Goal: Task Accomplishment & Management: Complete application form

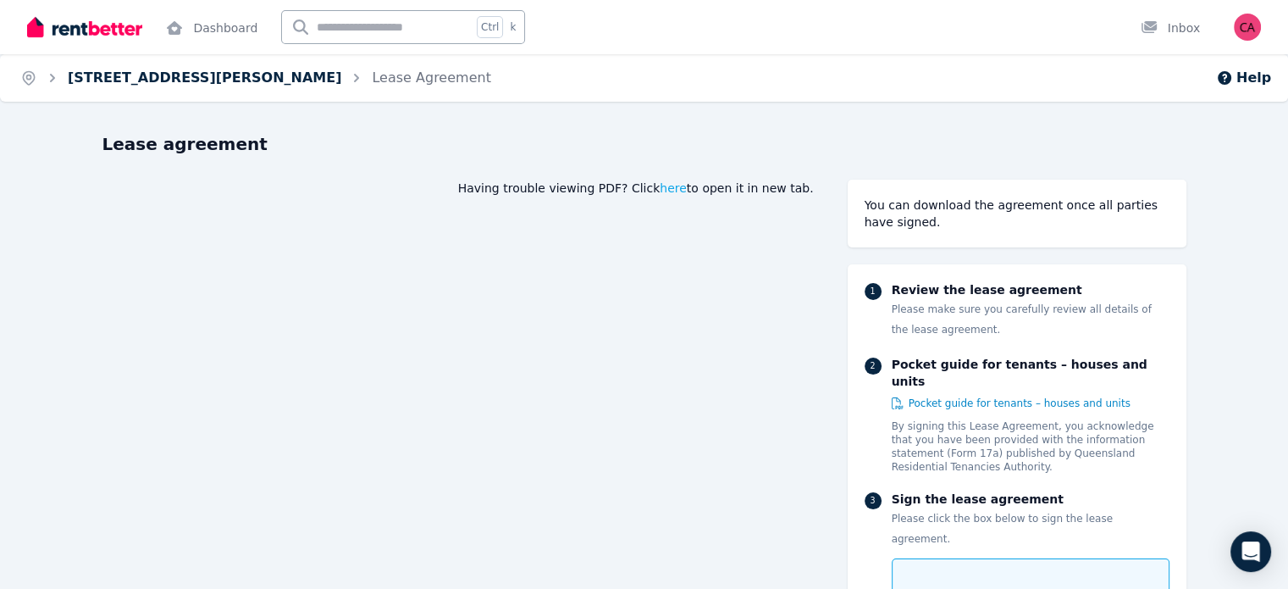
click at [138, 72] on link "[STREET_ADDRESS][PERSON_NAME]" at bounding box center [205, 77] width 274 height 16
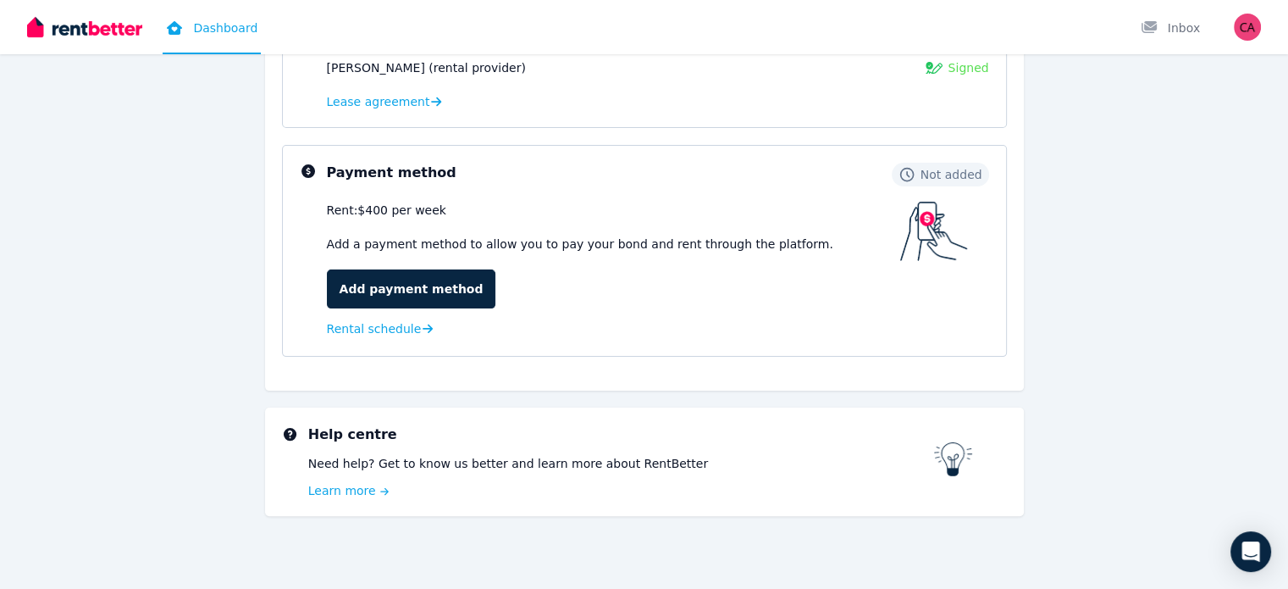
scroll to position [353, 0]
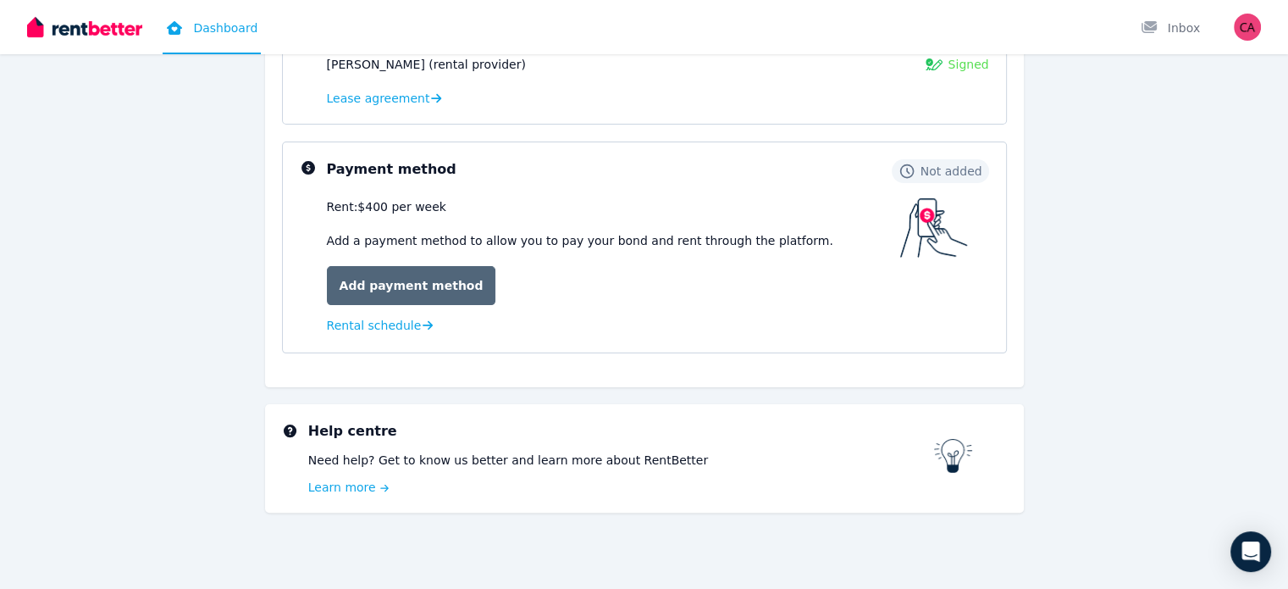
click at [413, 274] on link "Add payment method" at bounding box center [411, 285] width 169 height 39
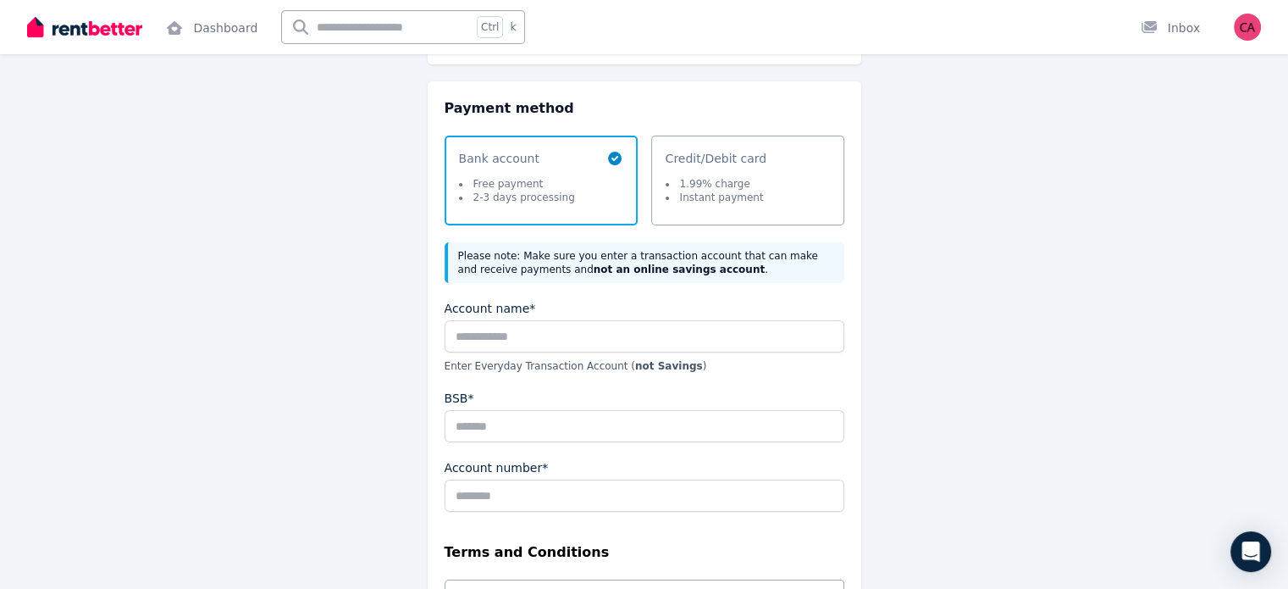
scroll to position [85, 0]
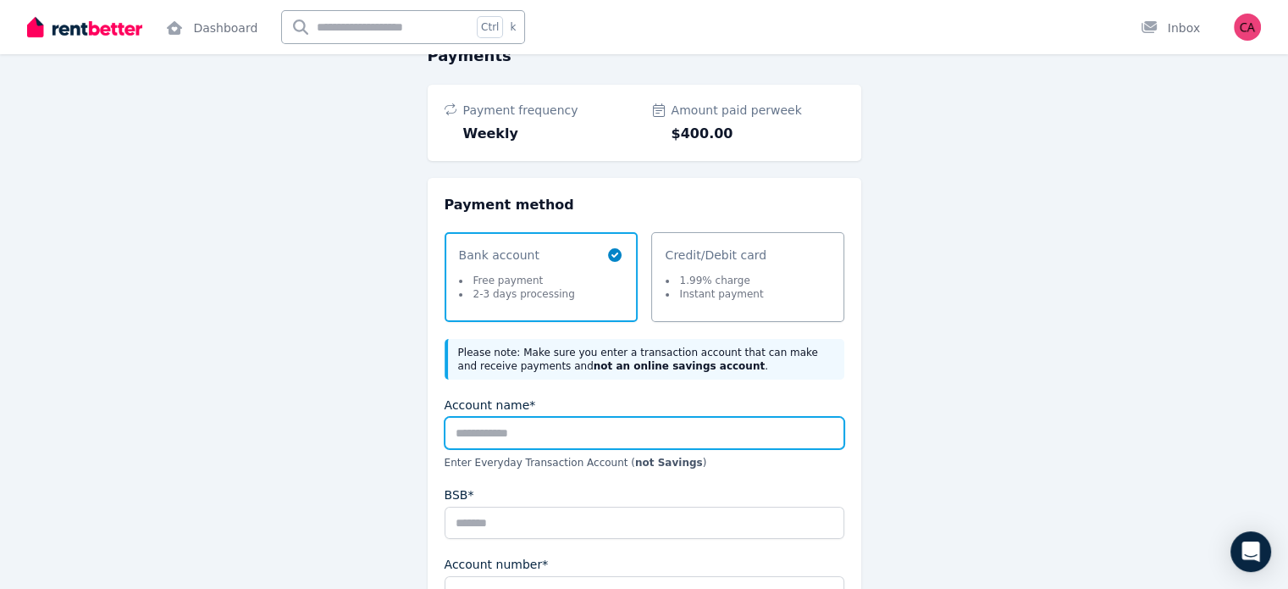
click at [588, 423] on input "Account name*" at bounding box center [645, 433] width 400 height 32
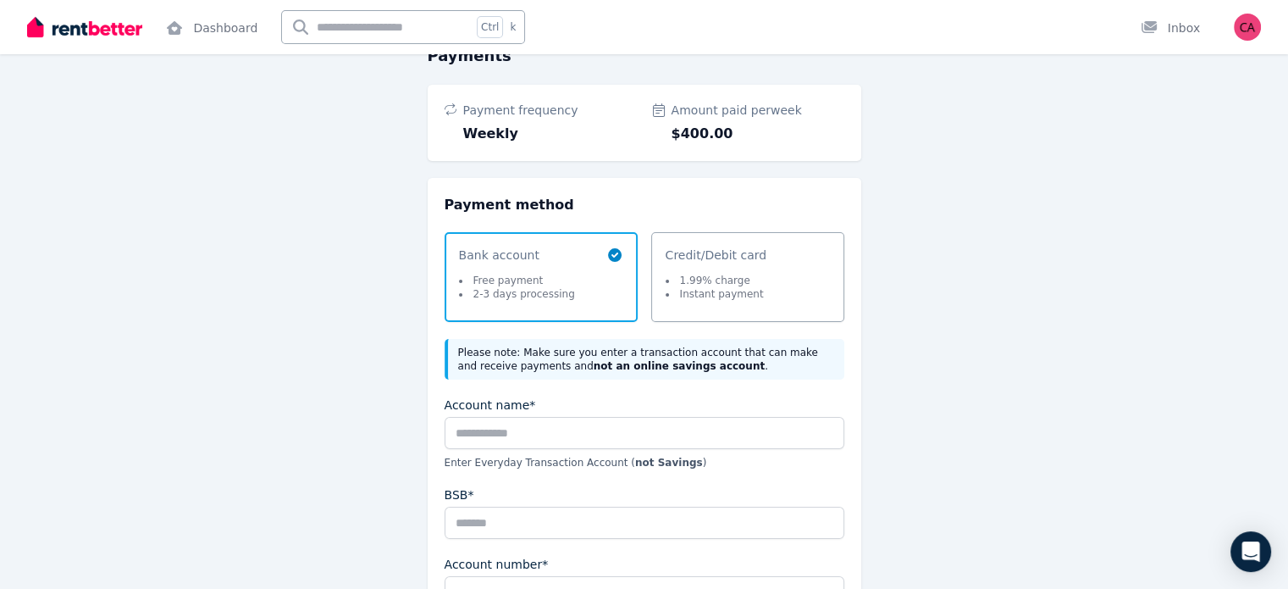
scroll to position [0, 0]
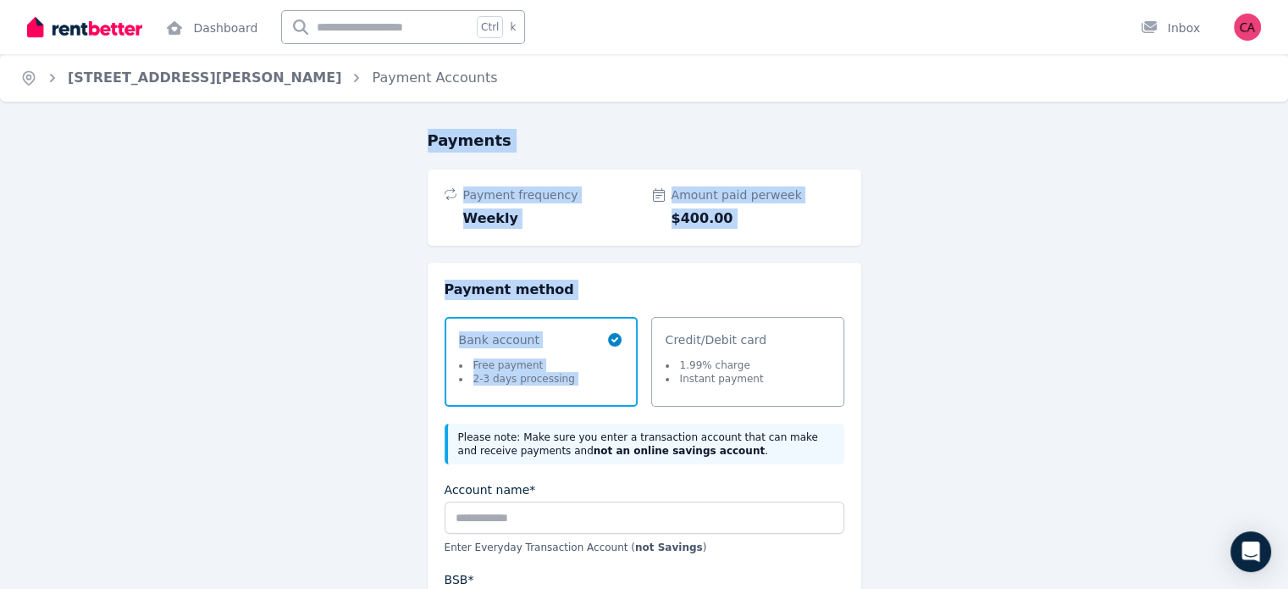
drag, startPoint x: 738, startPoint y: -102, endPoint x: 981, endPoint y: 587, distance: 730.9
click at [738, 0] on html "Open main menu Dashboard Ctrl k Inbox Open user menu Home [STREET_ADDRESS][PERS…" at bounding box center [644, 294] width 1288 height 589
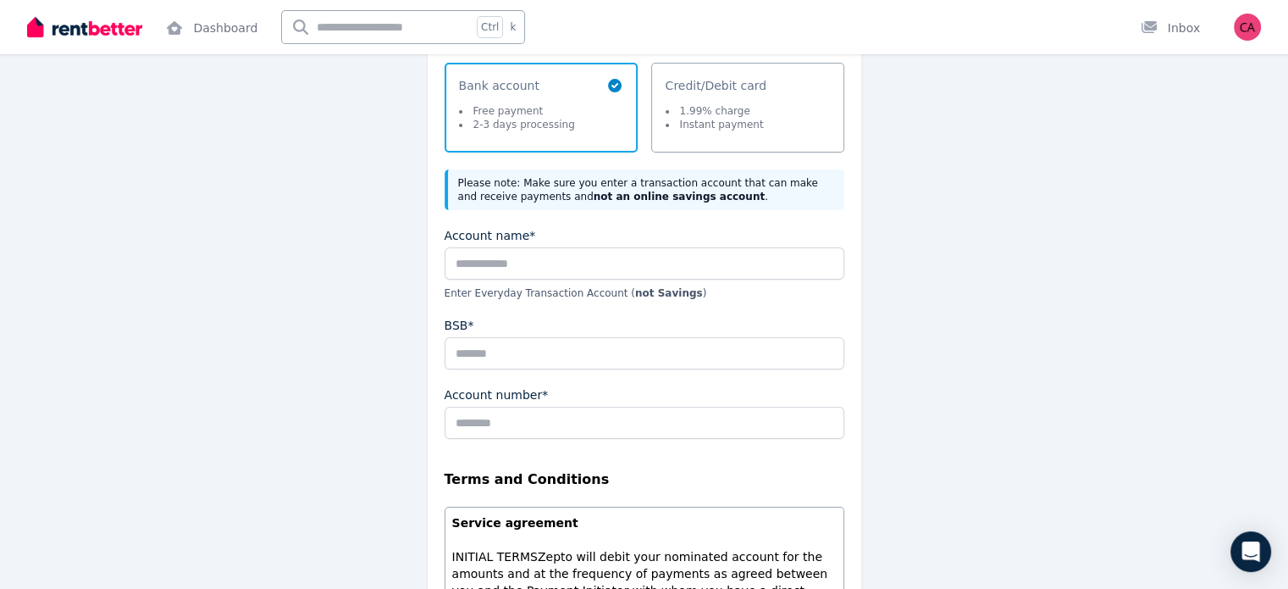
scroll to position [85, 0]
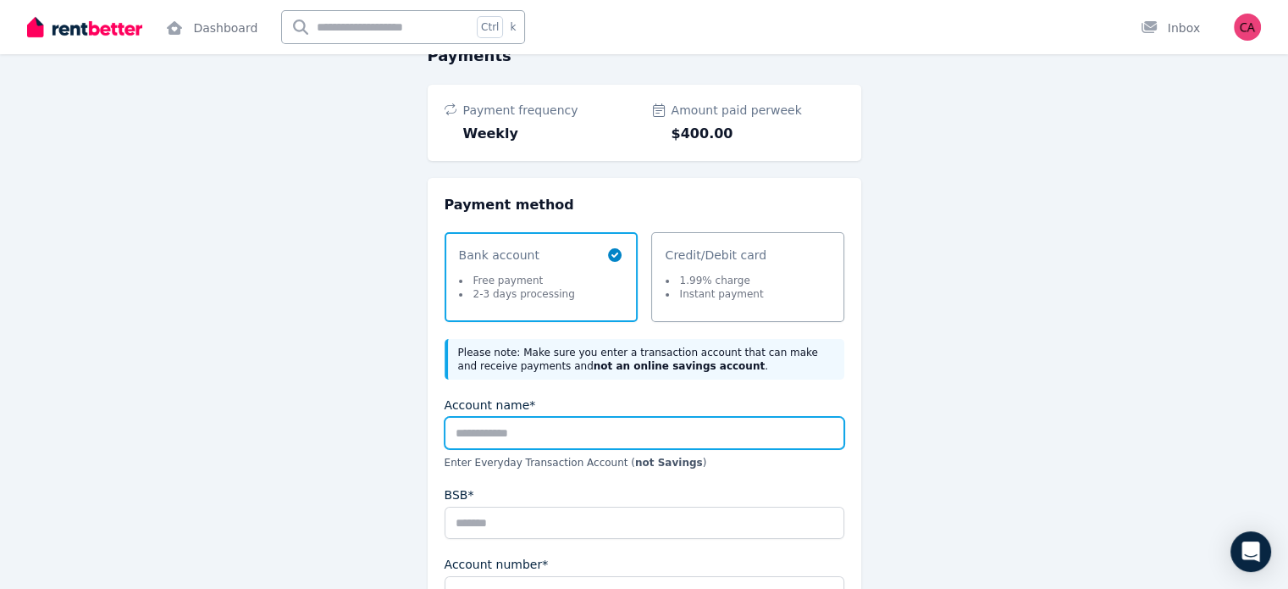
click at [528, 430] on input "Account name*" at bounding box center [645, 433] width 400 height 32
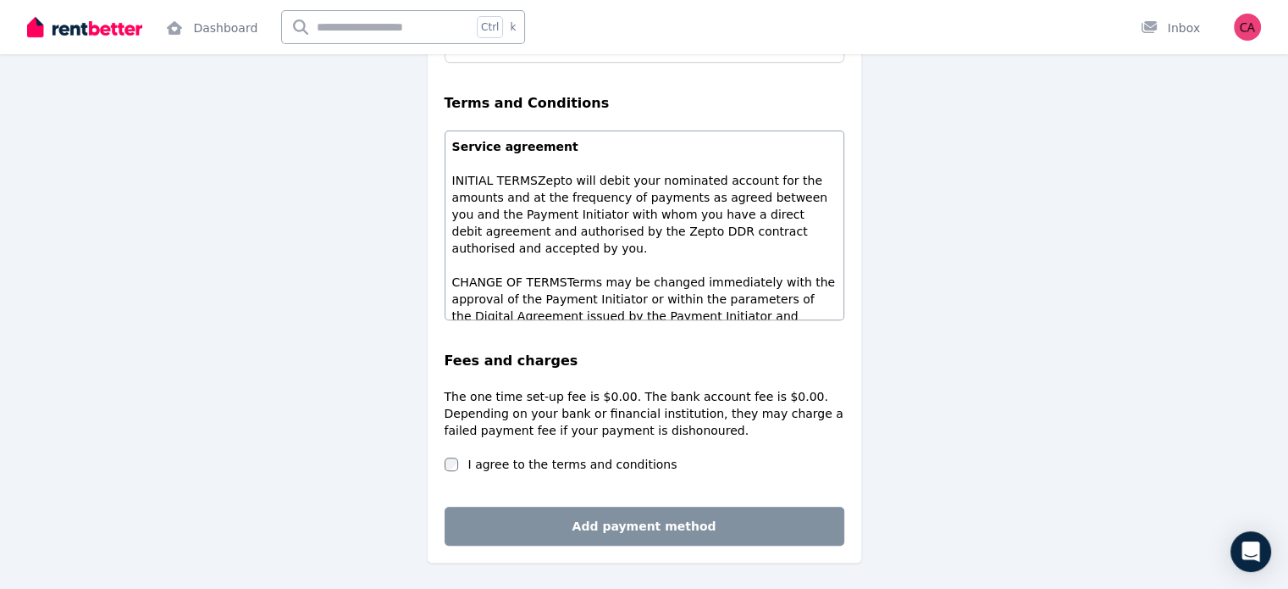
scroll to position [680, 0]
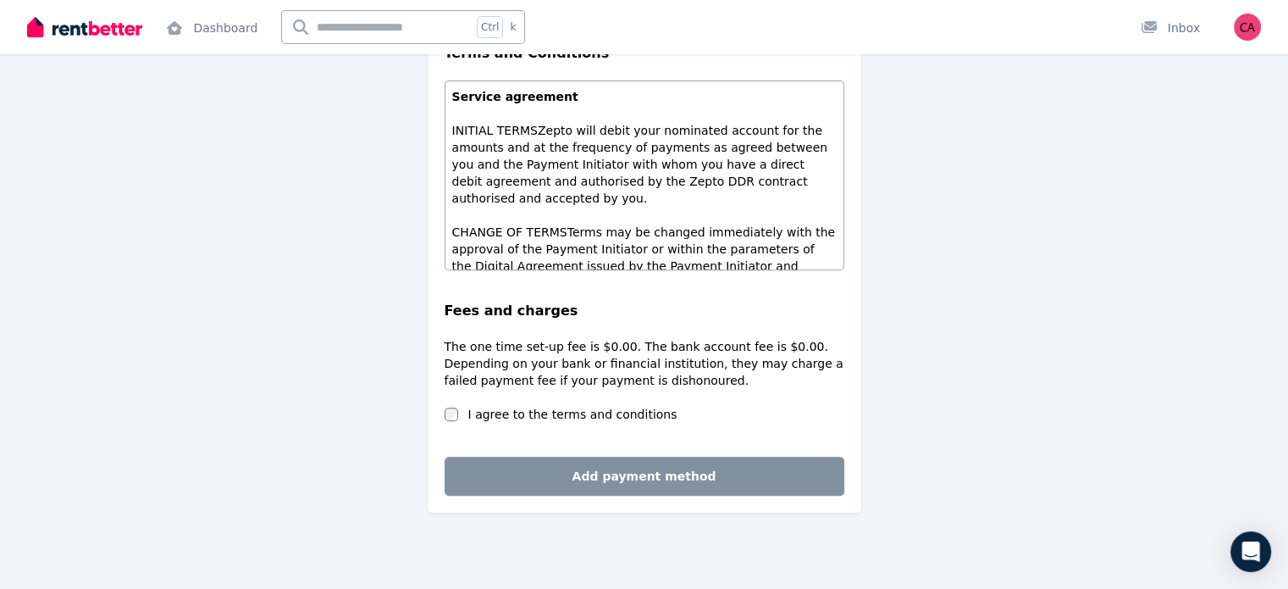
click at [493, 425] on fieldset "Account name* Enter Everyday Transaction Account ( not Savings ) BSB* Account n…" at bounding box center [645, 120] width 400 height 638
click at [481, 412] on label "I agree to the terms and conditions" at bounding box center [572, 414] width 209 height 17
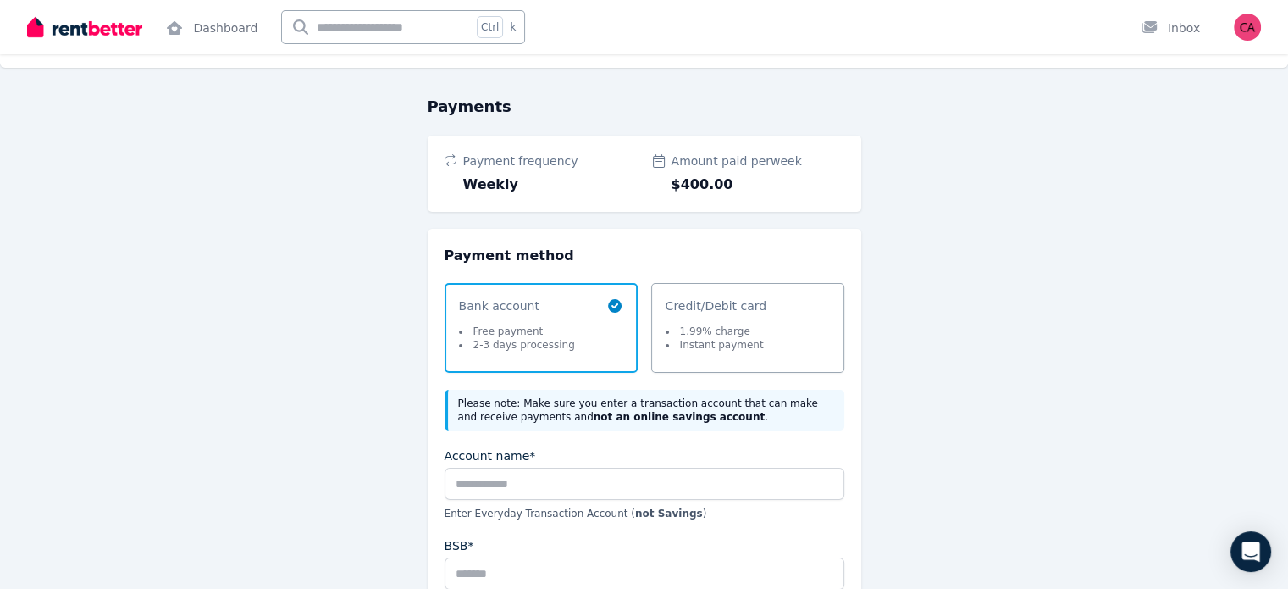
scroll to position [0, 0]
